Goal: Task Accomplishment & Management: Complete application form

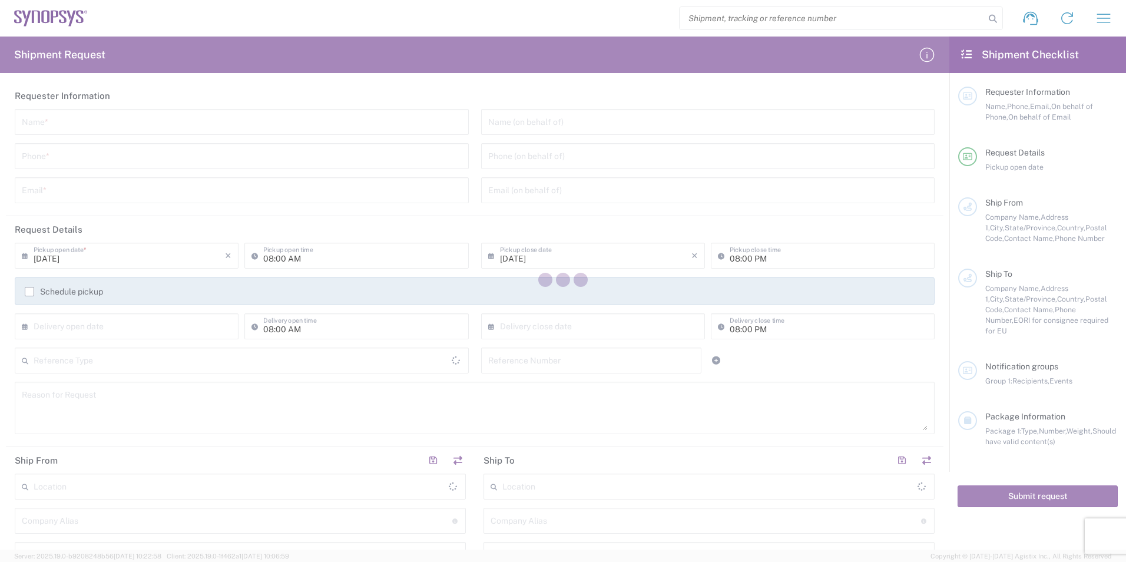
type input "[GEOGRAPHIC_DATA]"
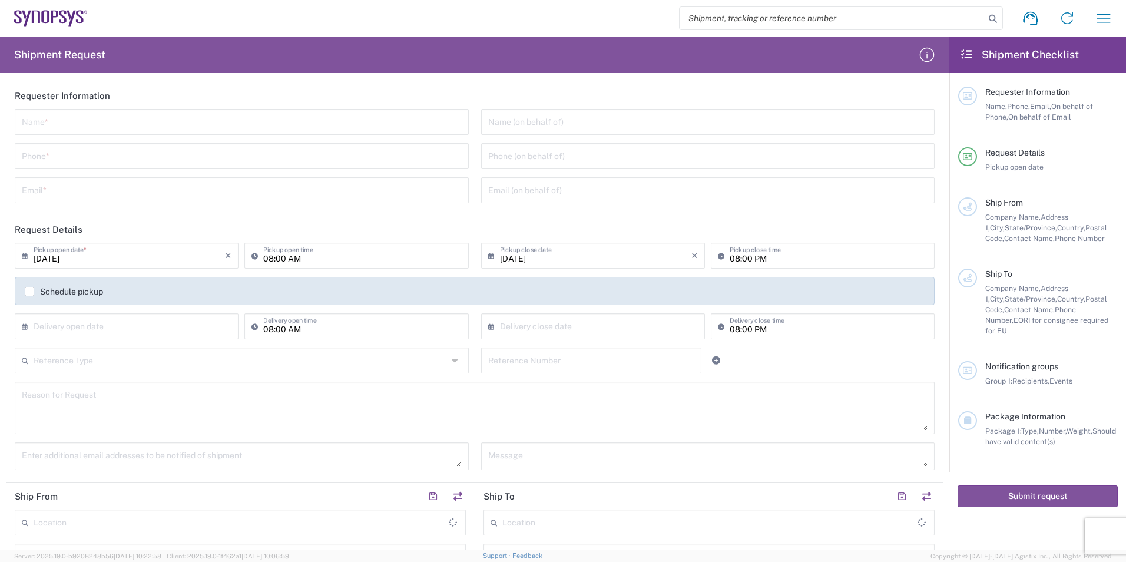
click at [169, 127] on input "text" at bounding box center [242, 121] width 440 height 21
click at [294, 84] on header "Requester Information" at bounding box center [474, 95] width 937 height 26
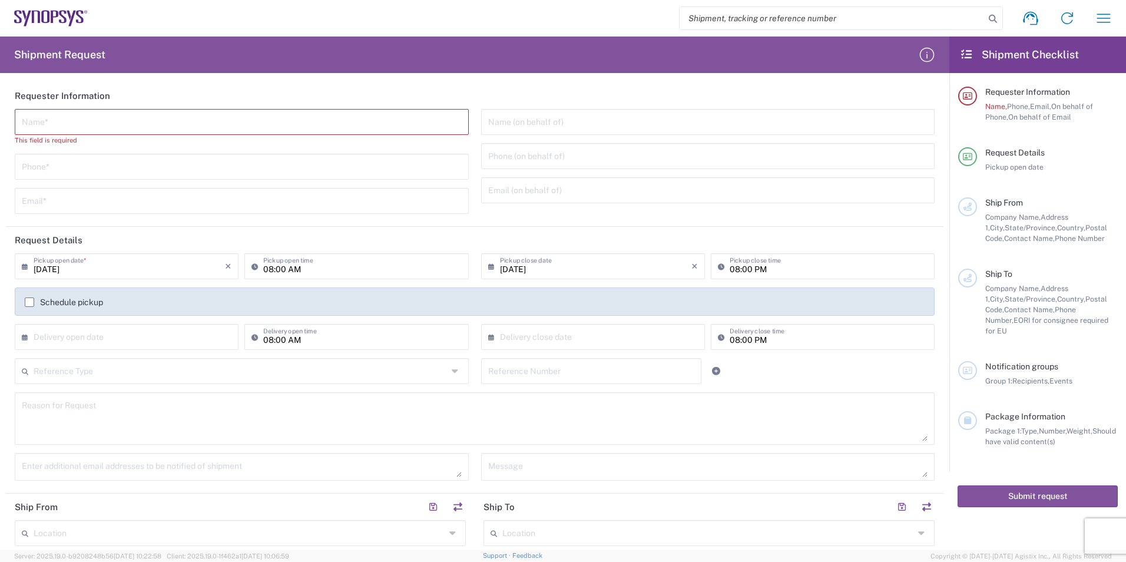
click at [112, 276] on div "09/22/2025 × Pickup open date *" at bounding box center [127, 266] width 224 height 26
click at [109, 272] on input "09/22/2025" at bounding box center [129, 265] width 191 height 21
click at [179, 234] on header "Request Details" at bounding box center [474, 240] width 937 height 26
click at [770, 64] on agx-form-header "Shipment Request" at bounding box center [474, 55] width 949 height 37
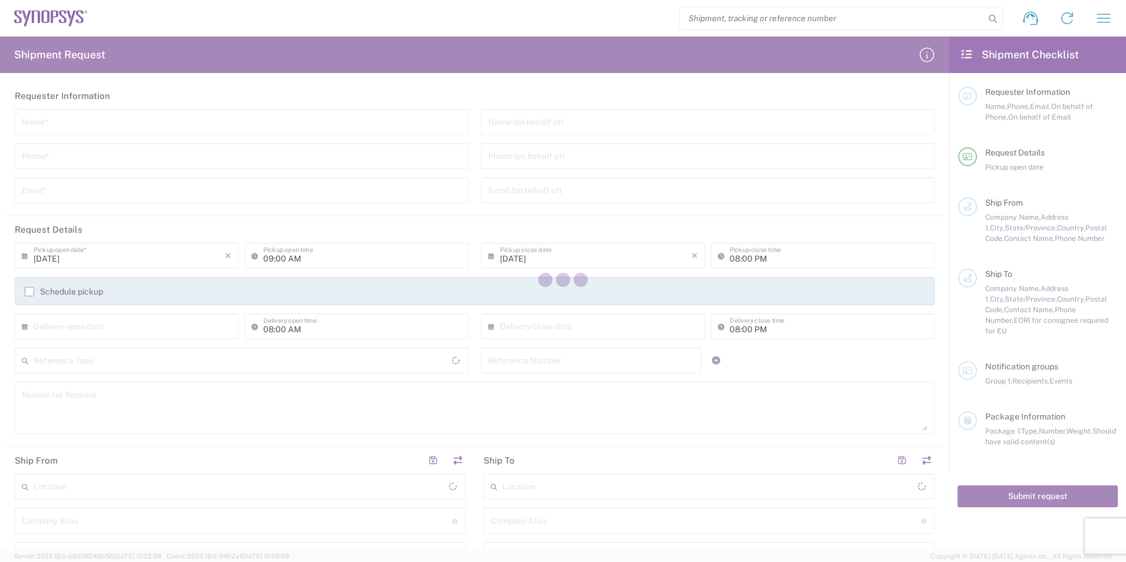
type input "[GEOGRAPHIC_DATA]"
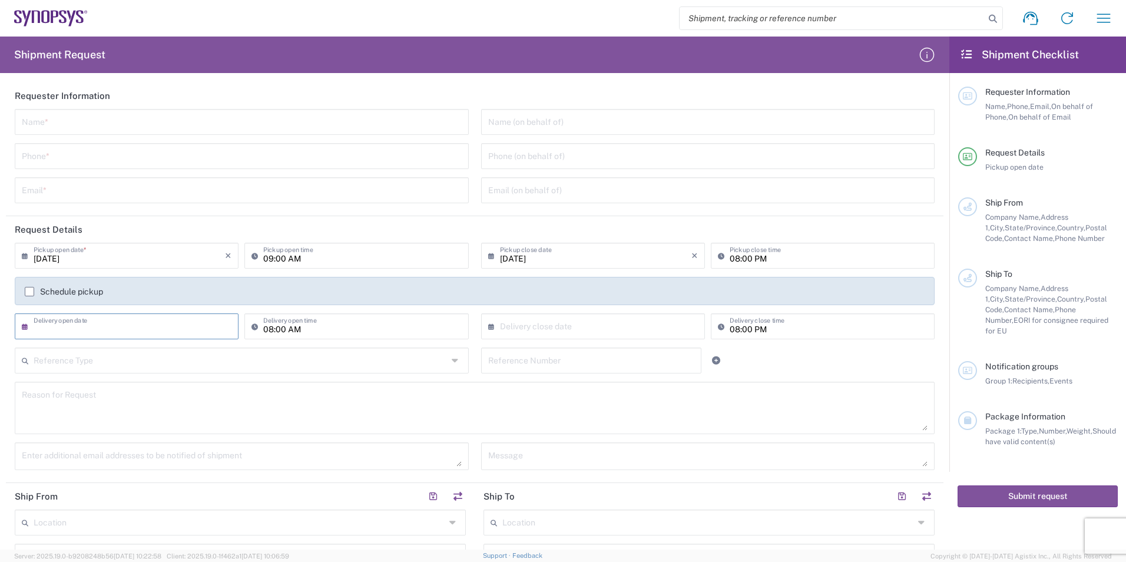
drag, startPoint x: 103, startPoint y: 316, endPoint x: 97, endPoint y: 318, distance: 6.1
click at [103, 317] on input "text" at bounding box center [129, 325] width 191 height 21
click at [95, 430] on span "22" at bounding box center [94, 433] width 18 height 16
type input "09/22/2025"
click at [228, 257] on icon "×" at bounding box center [228, 255] width 6 height 19
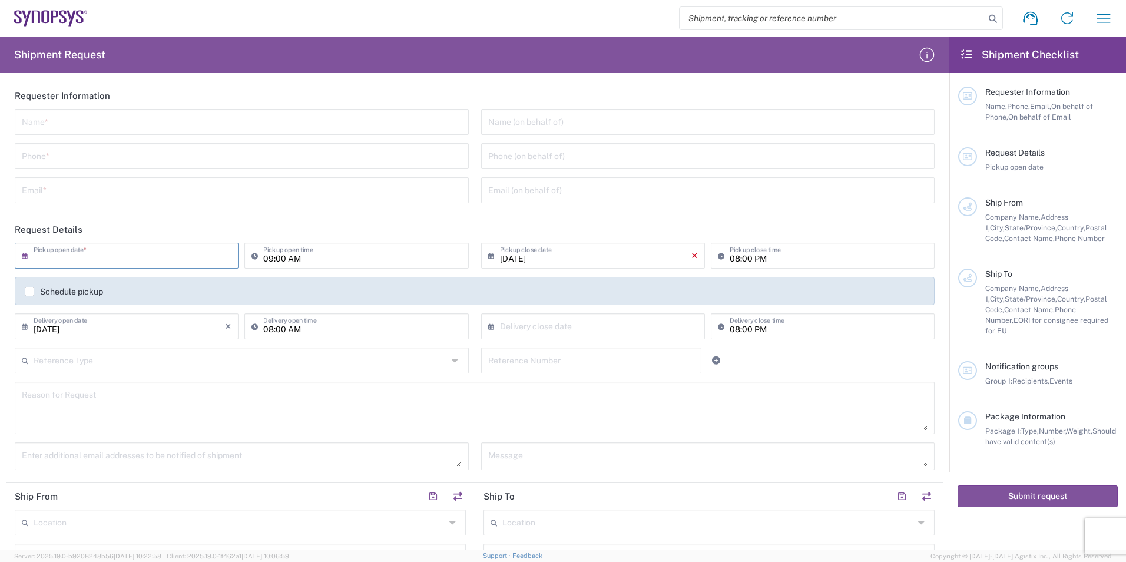
click at [691, 256] on icon "×" at bounding box center [694, 255] width 6 height 19
click at [677, 213] on agx-form-section "Requester Information Name * Phone * Email * Name (on behalf of) Phone (on beha…" at bounding box center [474, 149] width 937 height 134
